Goal: Task Accomplishment & Management: Use online tool/utility

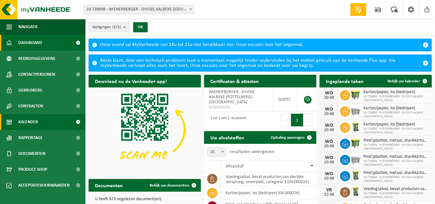
click at [31, 121] on span "Kalender" at bounding box center [28, 122] width 20 height 16
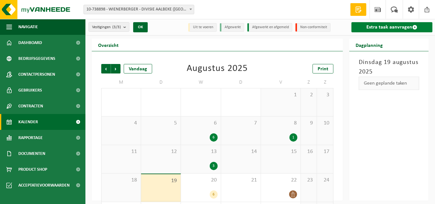
click at [372, 27] on link "Extra taak aanvragen" at bounding box center [391, 27] width 81 height 10
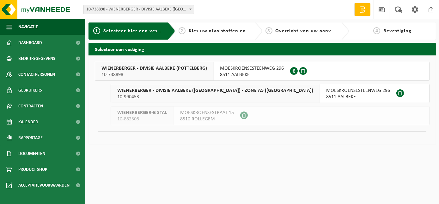
click at [155, 72] on span "10-738898" at bounding box center [154, 74] width 106 height 6
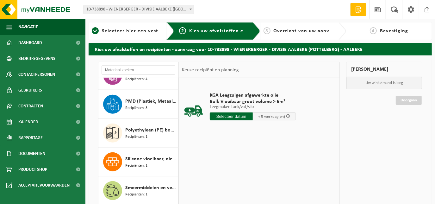
scroll to position [488, 0]
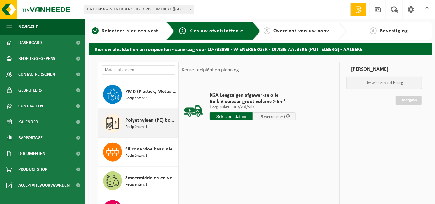
click at [141, 120] on span "Polyethyleen (PE) bouwfolie, los - naturel/gekleurd" at bounding box center [150, 120] width 51 height 8
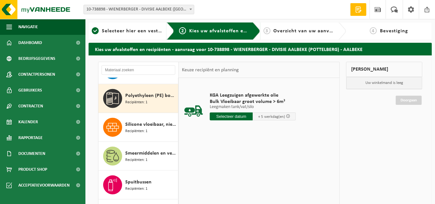
scroll to position [517, 0]
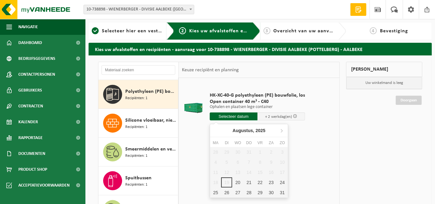
click at [225, 116] on input "text" at bounding box center [234, 116] width 48 height 8
click at [241, 182] on div "20" at bounding box center [237, 182] width 11 height 10
type input "Van 2025-08-20"
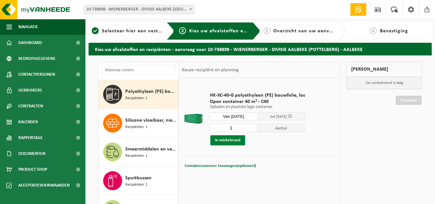
click at [231, 139] on button "In winkelmand" at bounding box center [227, 140] width 35 height 10
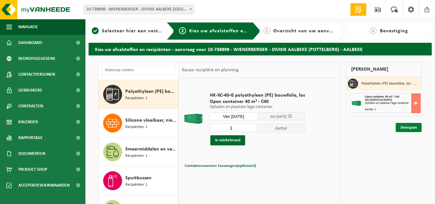
click at [405, 128] on link "Doorgaan" at bounding box center [408, 127] width 26 height 9
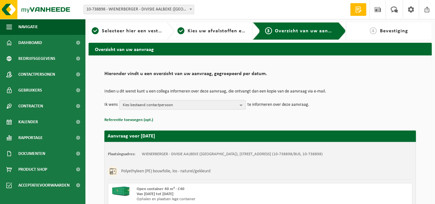
click at [243, 104] on b "button" at bounding box center [243, 104] width 6 height 9
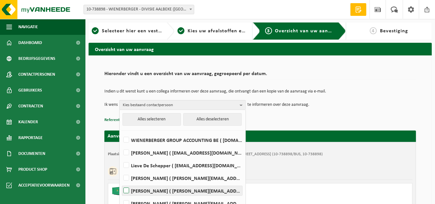
click at [127, 187] on label "SOPHIE DEMEYERE ( sophie.demeyere@wienerberger.com )" at bounding box center [182, 190] width 120 height 9
click at [121, 182] on input "SOPHIE DEMEYERE ( sophie.demeyere@wienerberger.com )" at bounding box center [121, 182] width 0 height 0
checkbox input "true"
click at [371, 116] on p "Referentie toevoegen (opt.)" at bounding box center [259, 120] width 311 height 8
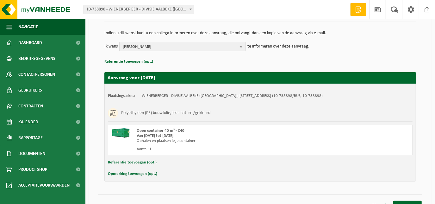
scroll to position [67, 0]
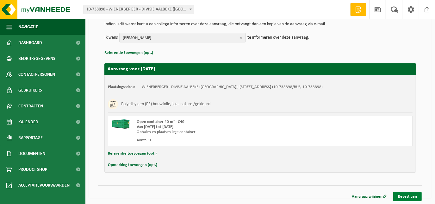
click at [406, 197] on link "Bevestigen" at bounding box center [407, 196] width 28 height 9
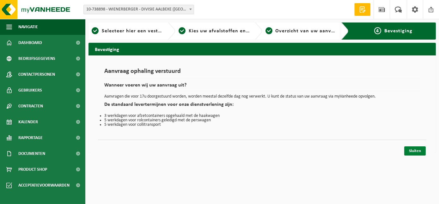
click at [412, 151] on link "Sluiten" at bounding box center [414, 150] width 21 height 9
